Goal: Communication & Community: Ask a question

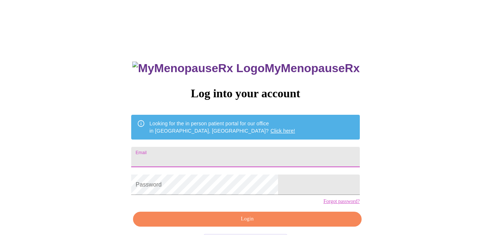
click at [228, 161] on input "Email" at bounding box center [245, 157] width 228 height 20
type input "[EMAIL_ADDRESS][DOMAIN_NAME]"
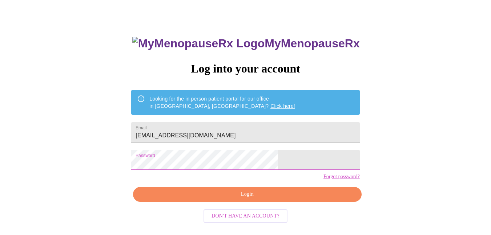
scroll to position [29, 0]
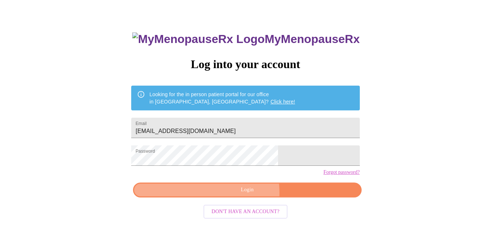
click at [228, 194] on span "Login" at bounding box center [247, 189] width 212 height 9
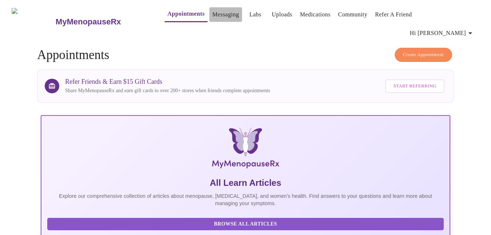
click at [213, 15] on link "Messaging" at bounding box center [225, 14] width 27 height 10
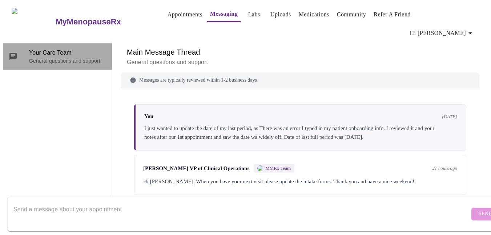
click at [58, 57] on p "General questions and support" at bounding box center [67, 60] width 77 height 7
